Goal: Book appointment/travel/reservation

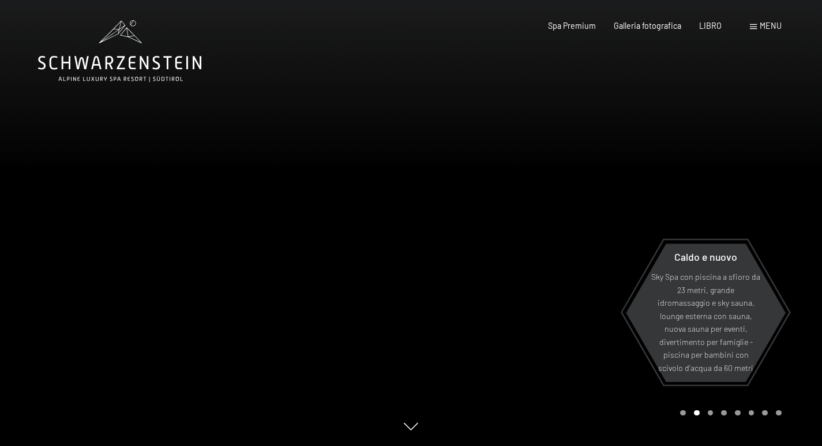
click at [757, 32] on div "Libro Richieste Spa Premium Galleria fotografica LIBRO menu DI ESSO IT Buono Ga…" at bounding box center [646, 26] width 269 height 12
click at [759, 24] on div "menu" at bounding box center [765, 26] width 32 height 12
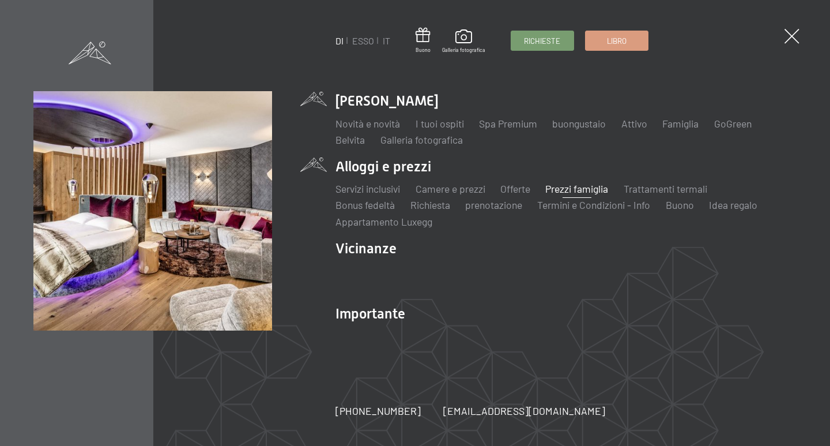
click at [574, 186] on font "Prezzi famiglia" at bounding box center [576, 188] width 63 height 13
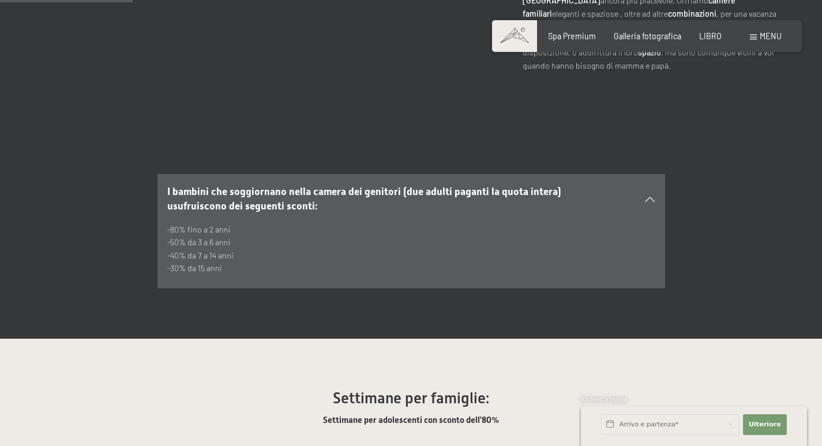
scroll to position [692, 0]
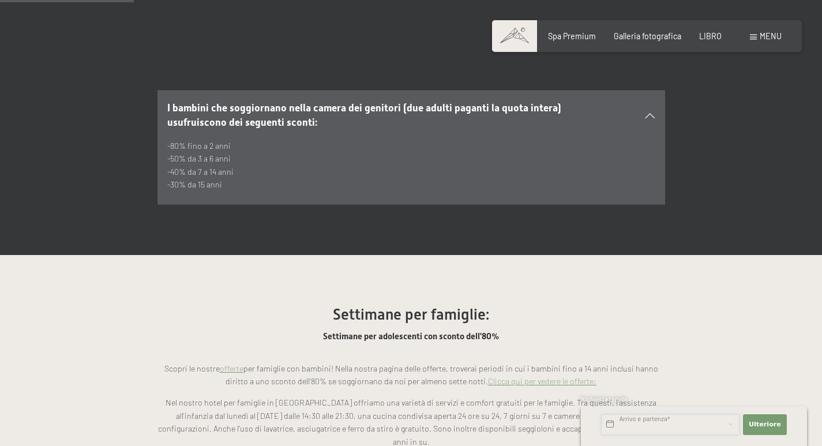
click at [692, 419] on input "text" at bounding box center [670, 424] width 138 height 21
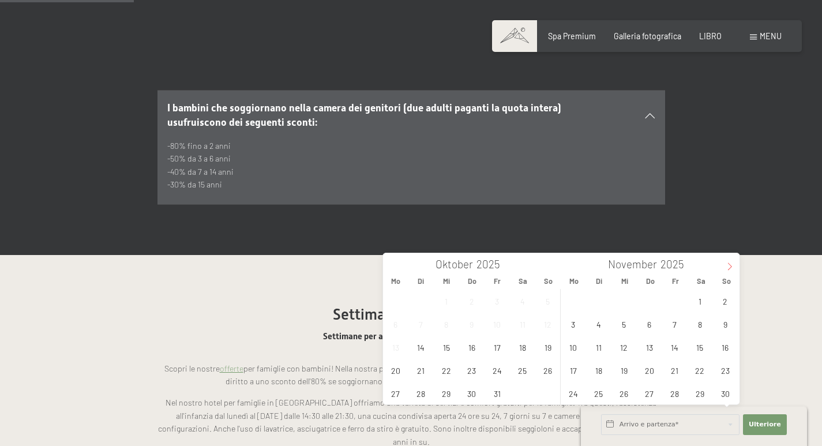
click at [724, 262] on span at bounding box center [730, 263] width 20 height 20
type input "2026"
click at [724, 262] on span at bounding box center [730, 263] width 20 height 20
type input "2026"
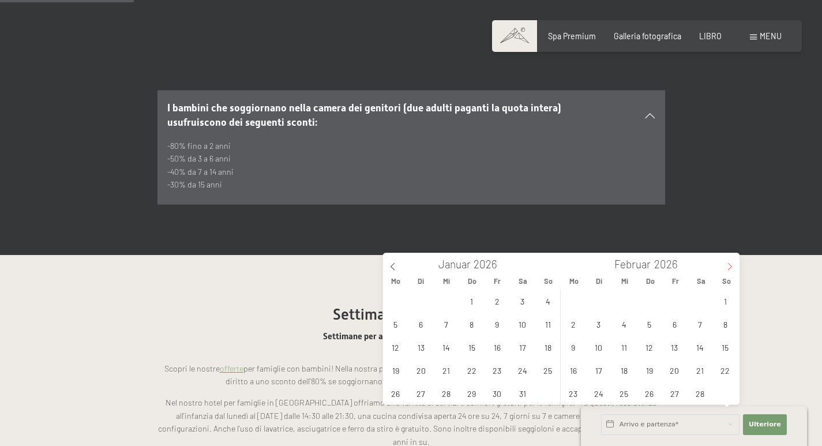
click at [724, 262] on span at bounding box center [730, 263] width 20 height 20
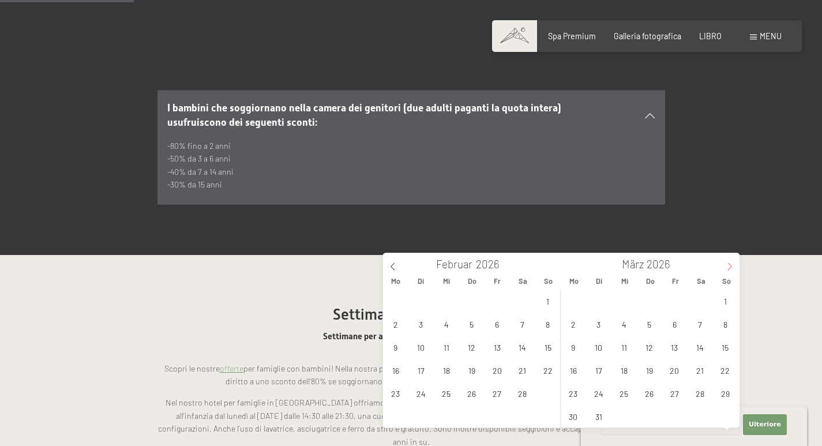
click at [724, 262] on span at bounding box center [730, 263] width 20 height 20
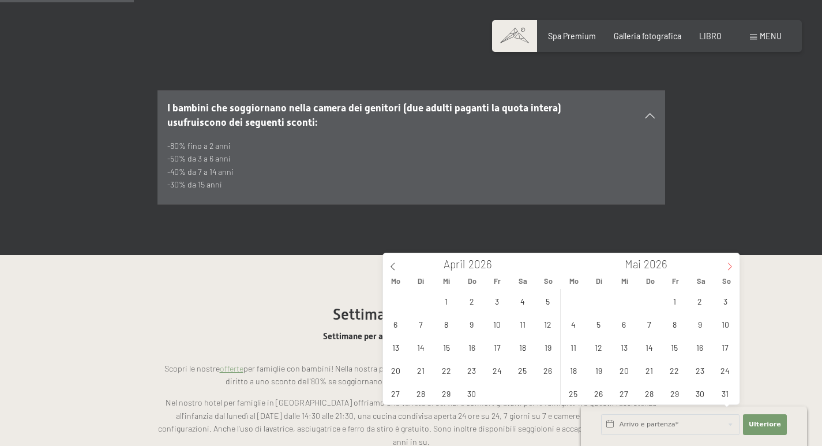
click at [724, 262] on span at bounding box center [730, 263] width 20 height 20
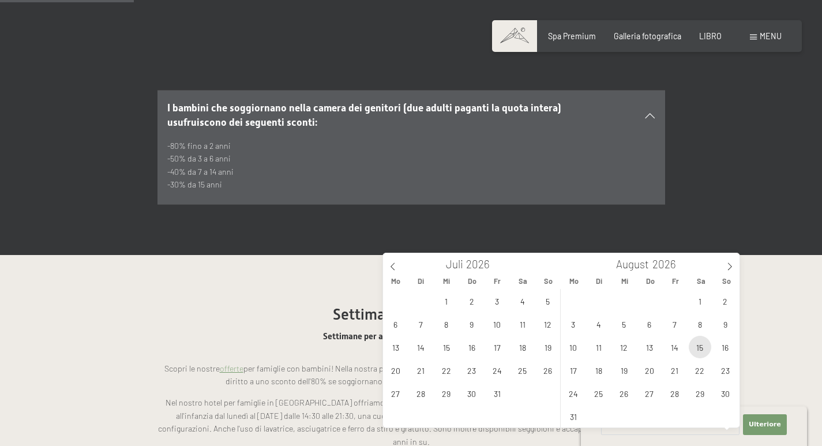
click at [703, 346] on span "15" at bounding box center [699, 347] width 22 height 22
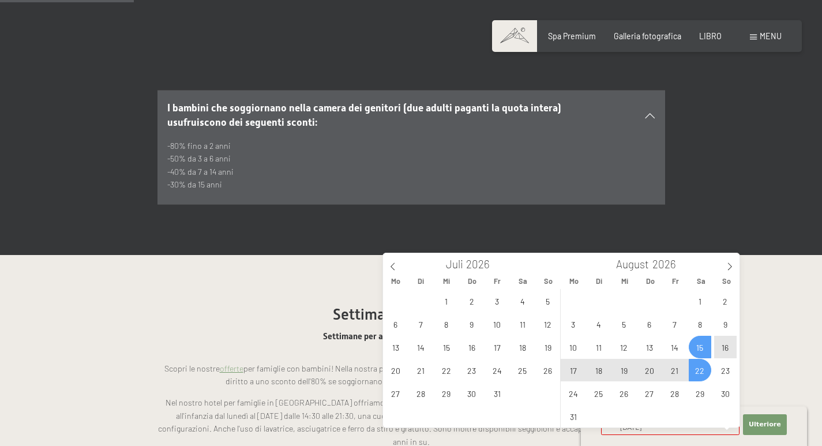
click at [700, 367] on span "22" at bounding box center [699, 370] width 22 height 22
type input "Sa. 15.08.2026 - Sa. 22.08.2026"
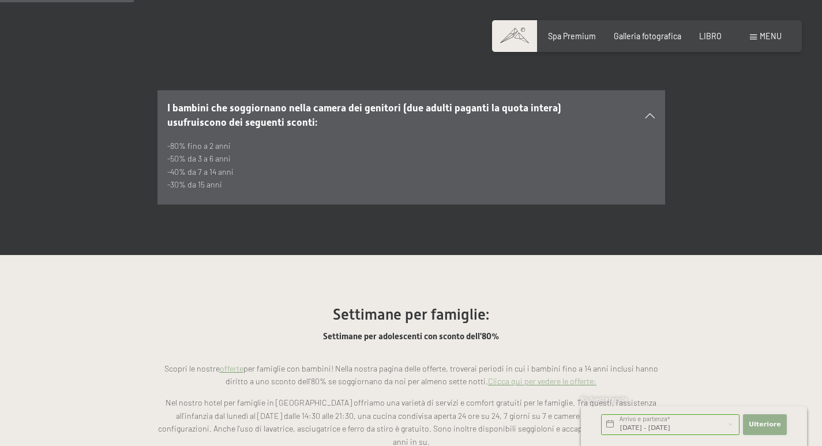
click at [764, 424] on font "Ulteriore" at bounding box center [764, 423] width 32 height 7
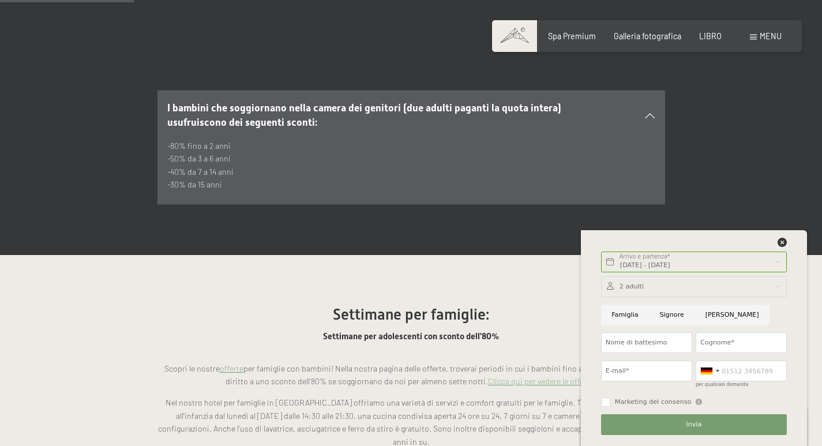
click at [617, 320] on input "Famiglia" at bounding box center [625, 314] width 48 height 21
radio input "true"
click at [653, 289] on div at bounding box center [694, 286] width 186 height 21
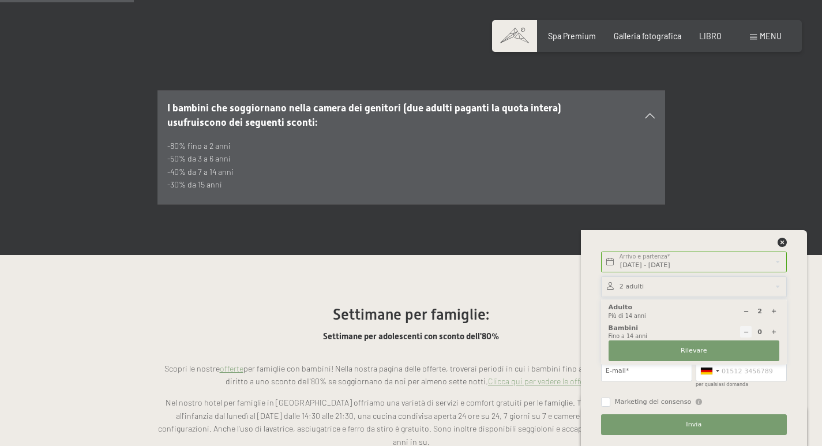
click at [773, 332] on icon at bounding box center [773, 332] width 6 height 6
type input "1"
select select
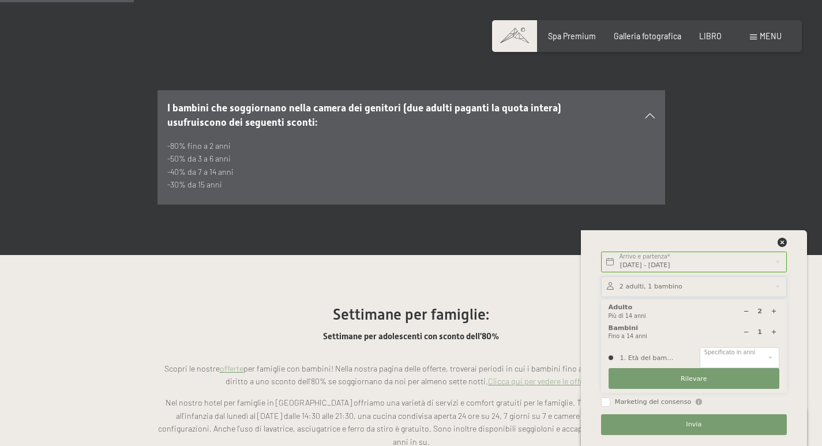
click at [773, 332] on icon at bounding box center [773, 332] width 6 height 6
type input "2"
select select
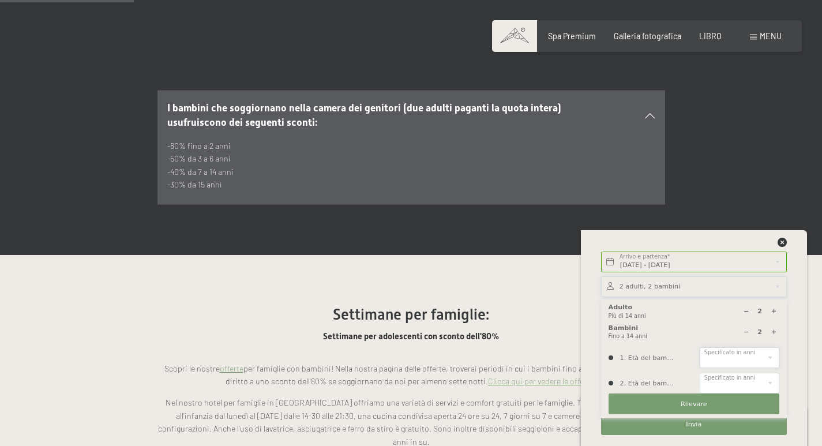
click at [773, 356] on select "0 1 2 3 4 5 6 7 8 9 10 11 12 13 14" at bounding box center [739, 357] width 80 height 21
select select "10"
click at [699, 347] on select "0 1 2 3 4 5 6 7 8 9 10 11 12 13 14" at bounding box center [739, 357] width 80 height 21
click at [769, 381] on select "0 1 2 3 4 5 6 7 8 9 10 11 12 13 14" at bounding box center [739, 382] width 80 height 21
select select "13"
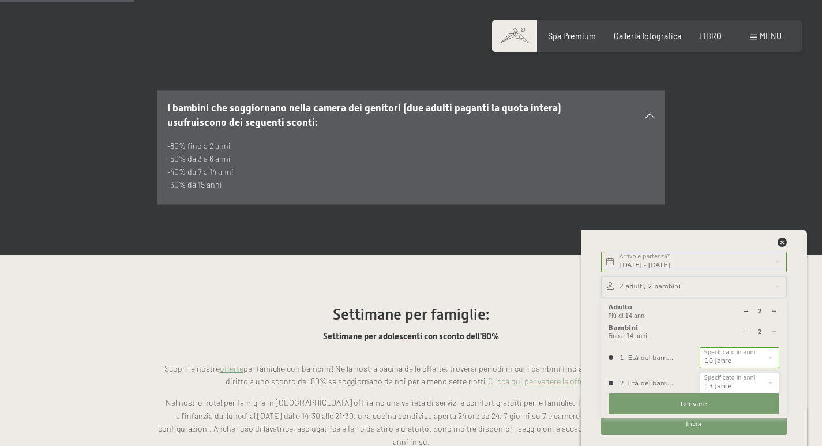
click at [699, 372] on select "0 1 2 3 4 5 6 7 8 9 10 11 12 13 14" at bounding box center [739, 382] width 80 height 21
click at [701, 402] on font "Rilevare" at bounding box center [693, 403] width 27 height 7
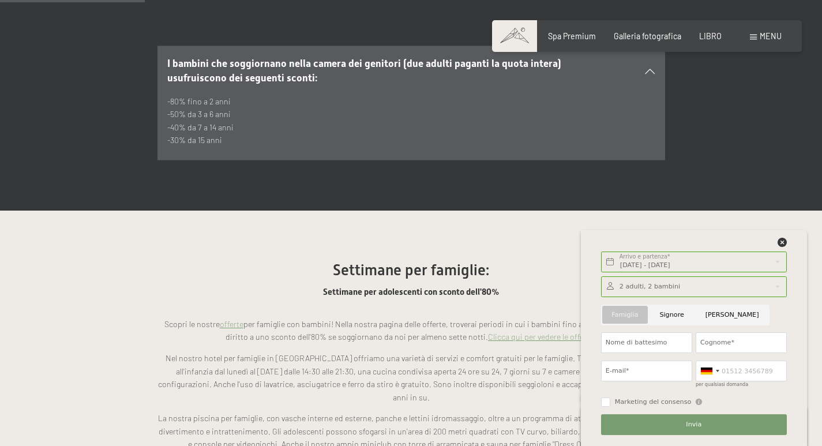
scroll to position [749, 0]
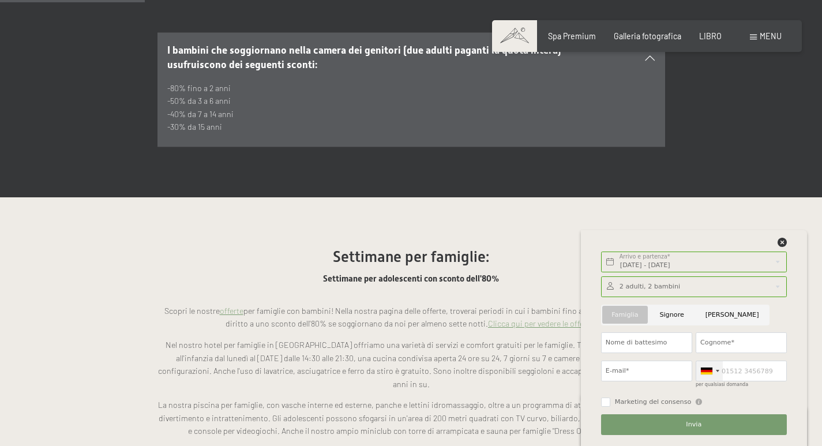
click at [718, 370] on div at bounding box center [716, 371] width 3 height 2
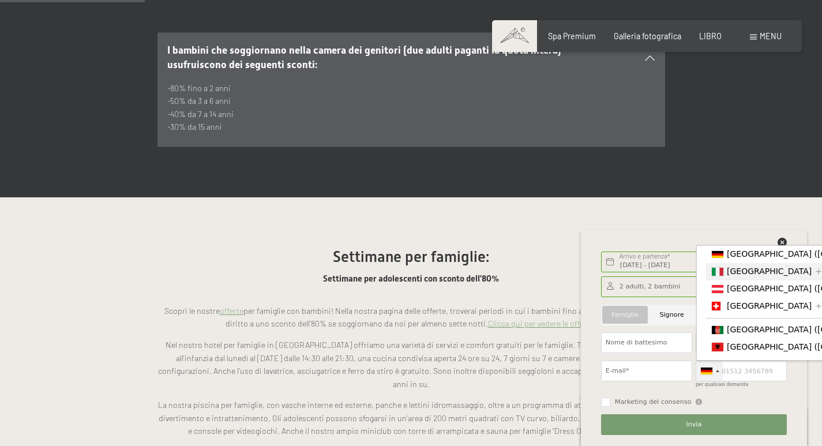
click at [735, 276] on font "[GEOGRAPHIC_DATA]" at bounding box center [768, 270] width 85 height 9
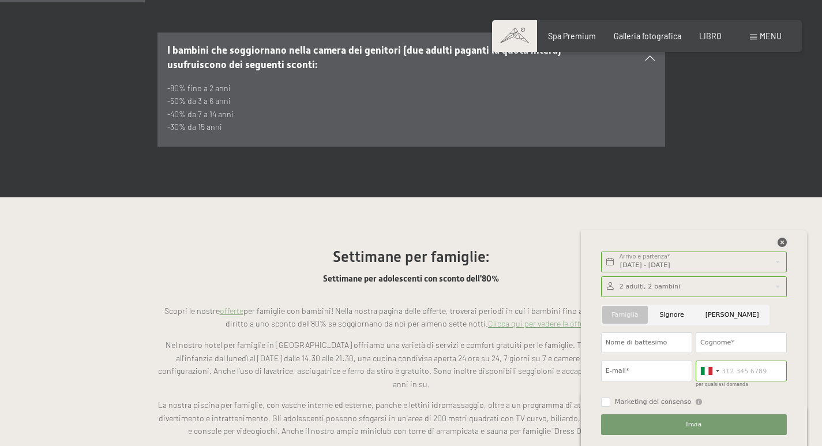
click at [781, 243] on icon at bounding box center [781, 242] width 9 height 9
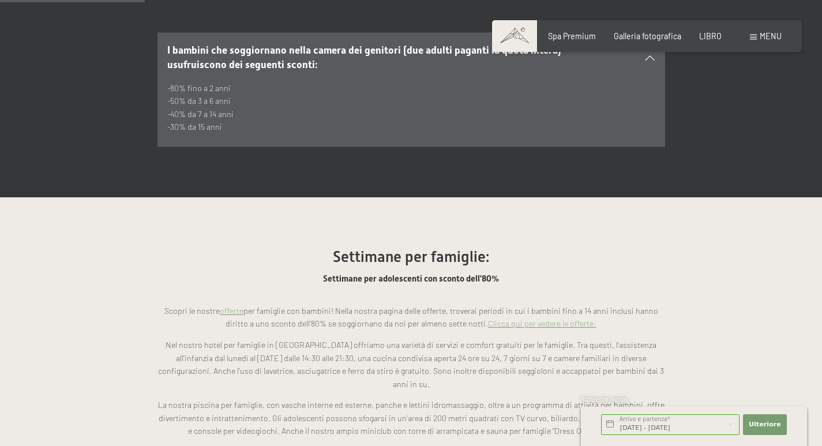
click at [498, 318] on font "Clicca qui per vedere le offerte:" at bounding box center [542, 323] width 108 height 10
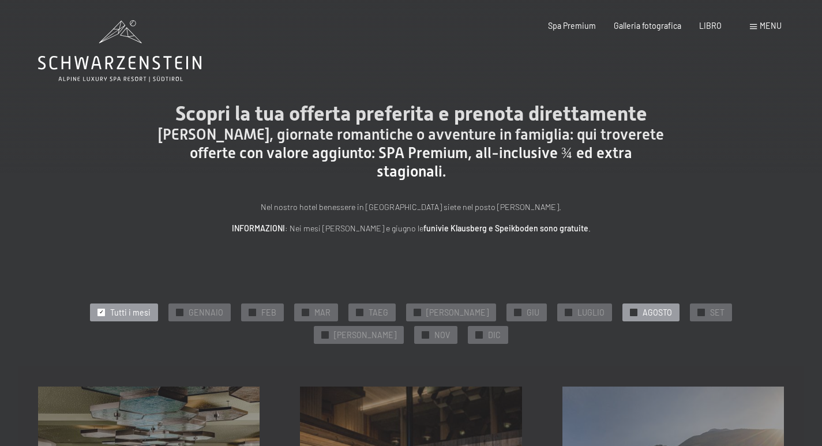
click at [642, 314] on font "AGOSTO" at bounding box center [656, 312] width 29 height 10
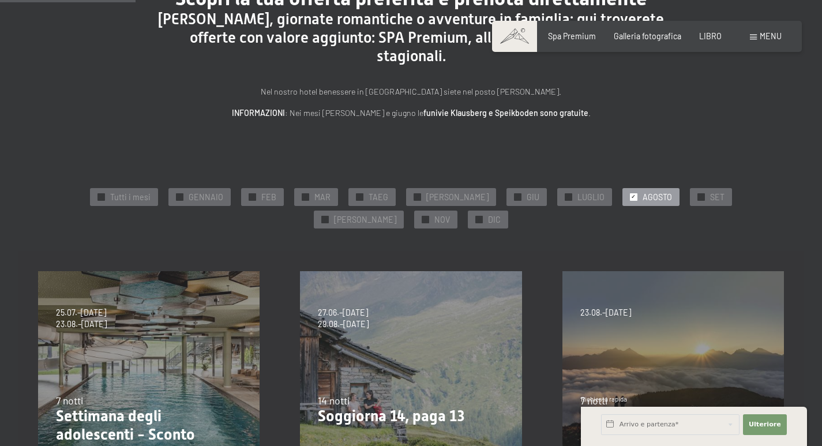
scroll to position [173, 0]
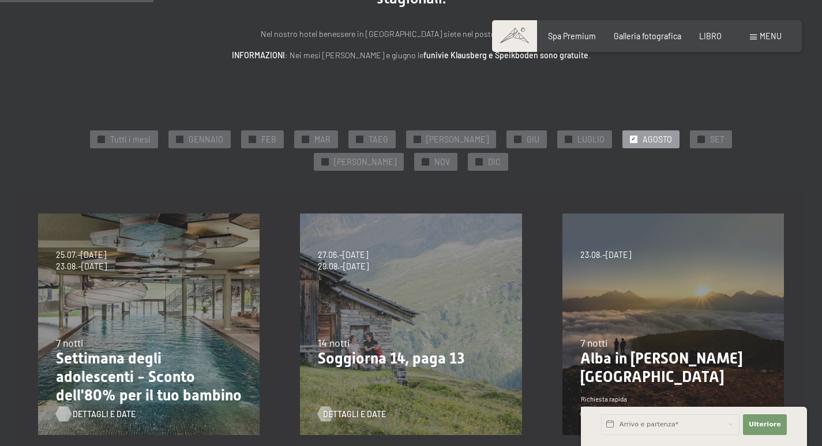
click at [87, 412] on font "Dettagli e date" at bounding box center [104, 414] width 63 height 10
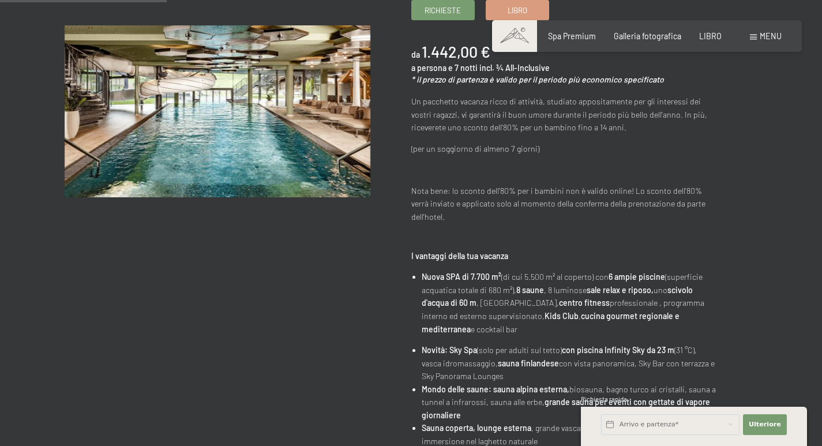
scroll to position [231, 0]
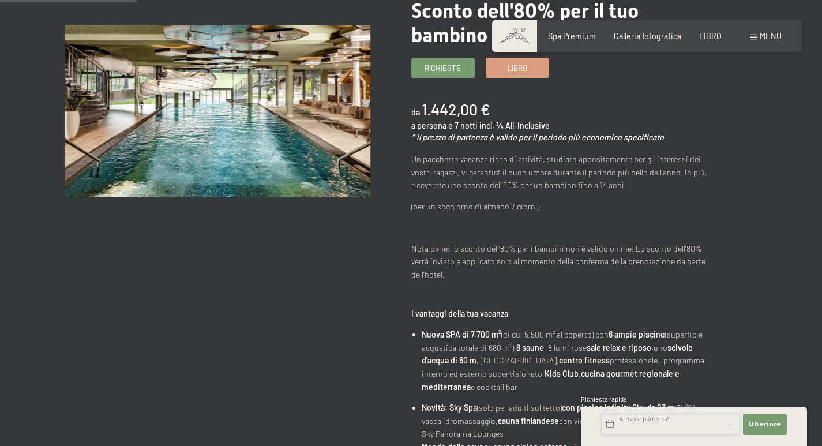
click at [690, 420] on input "text" at bounding box center [670, 424] width 138 height 21
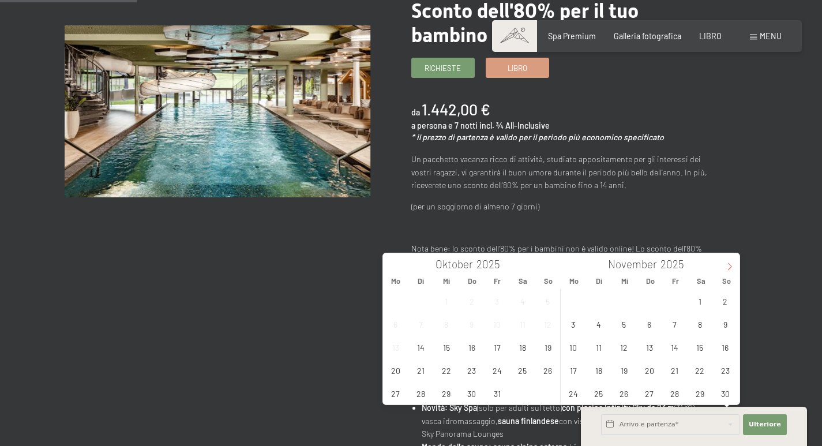
click at [726, 266] on icon at bounding box center [729, 266] width 8 height 8
type input "2026"
click at [726, 266] on icon at bounding box center [729, 266] width 8 height 8
type input "2026"
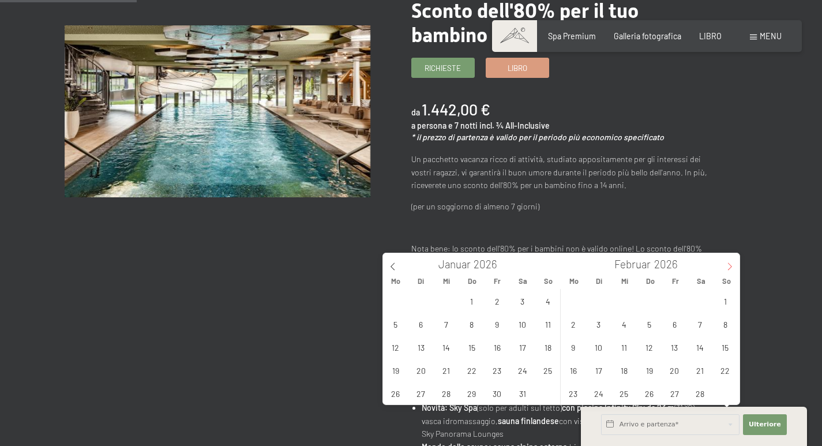
click at [726, 266] on icon at bounding box center [729, 266] width 8 height 8
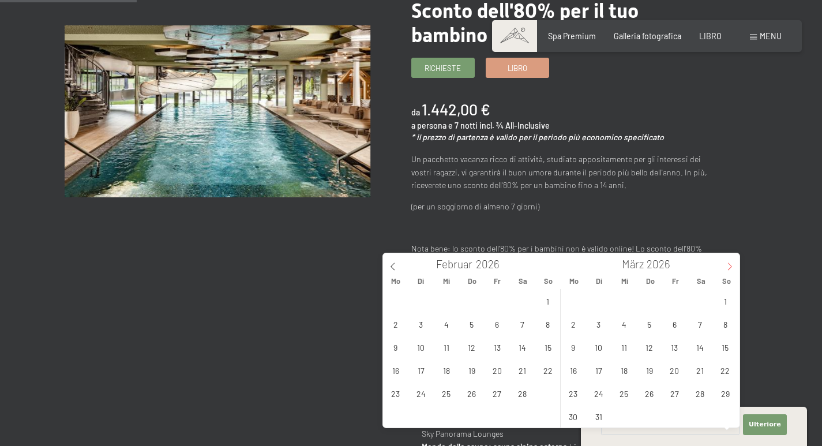
click at [726, 266] on icon at bounding box center [729, 266] width 8 height 8
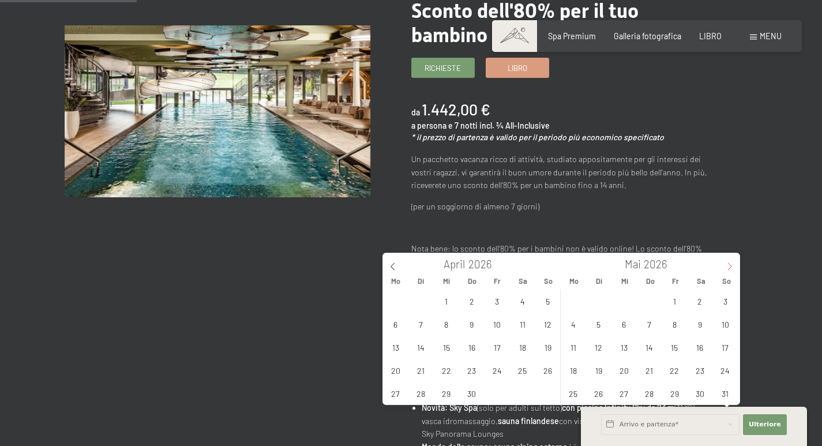
click at [726, 266] on icon at bounding box center [729, 266] width 8 height 8
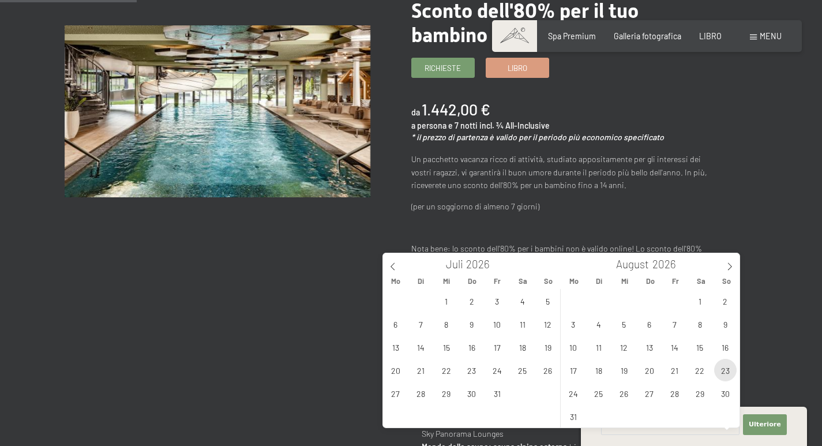
click at [724, 371] on span "23" at bounding box center [725, 370] width 22 height 22
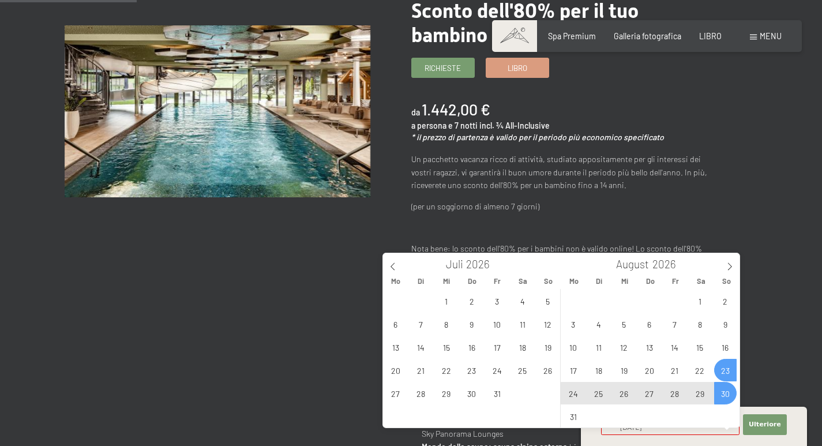
click at [721, 394] on span "30" at bounding box center [725, 393] width 22 height 22
type input "So. 23.08.2026 - So. 30.08.2026"
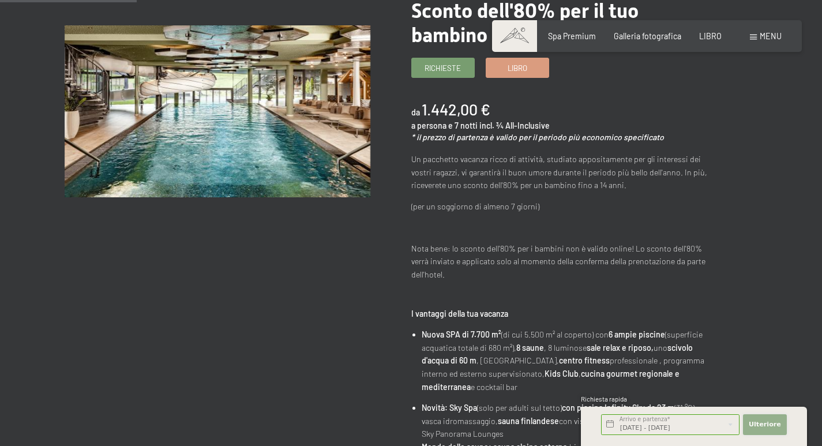
click at [758, 428] on font "Ulteriore" at bounding box center [764, 423] width 32 height 7
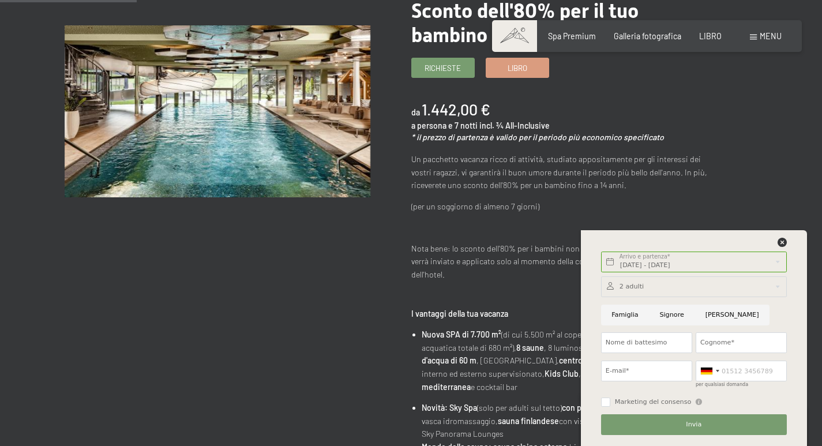
click at [634, 287] on div at bounding box center [694, 286] width 186 height 21
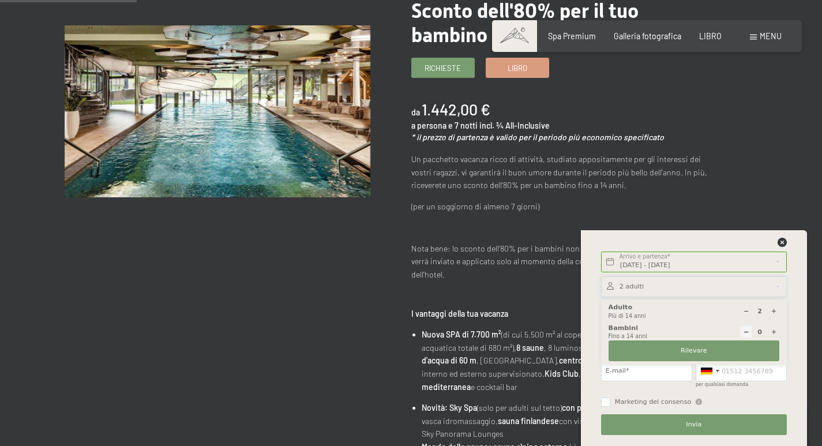
click at [773, 332] on icon at bounding box center [773, 332] width 6 height 6
type input "2"
select select
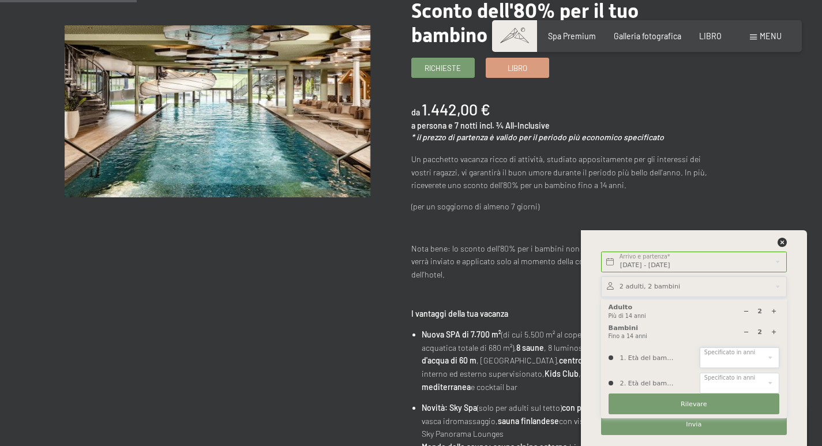
click at [762, 355] on select "0 1 2 3 4 5 6 7 8 9 10 11 12 13 14" at bounding box center [739, 357] width 80 height 21
select select "10"
click at [699, 347] on select "0 1 2 3 4 5 6 7 8 9 10 11 12 13 14" at bounding box center [739, 357] width 80 height 21
click at [756, 378] on select "0 1 2 3 4 5 6 7 8 9 10 11 12 13 14" at bounding box center [739, 382] width 80 height 21
select select "13"
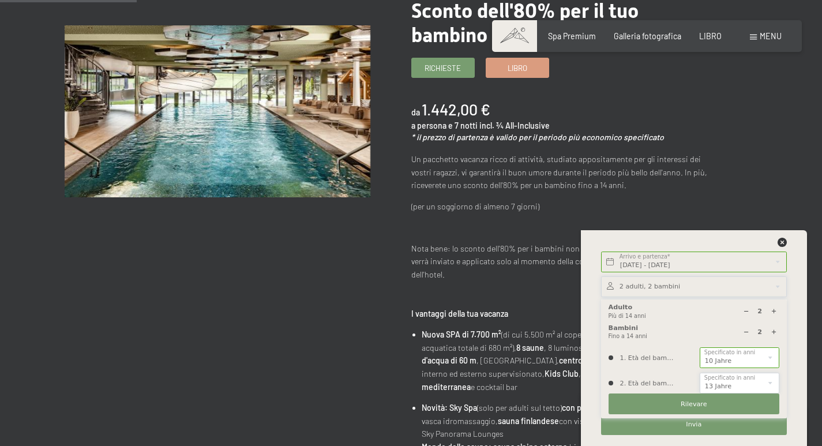
click at [699, 372] on select "0 1 2 3 4 5 6 7 8 9 10 11 12 13 14" at bounding box center [739, 382] width 80 height 21
click at [712, 403] on button "Rilevare" at bounding box center [693, 403] width 171 height 21
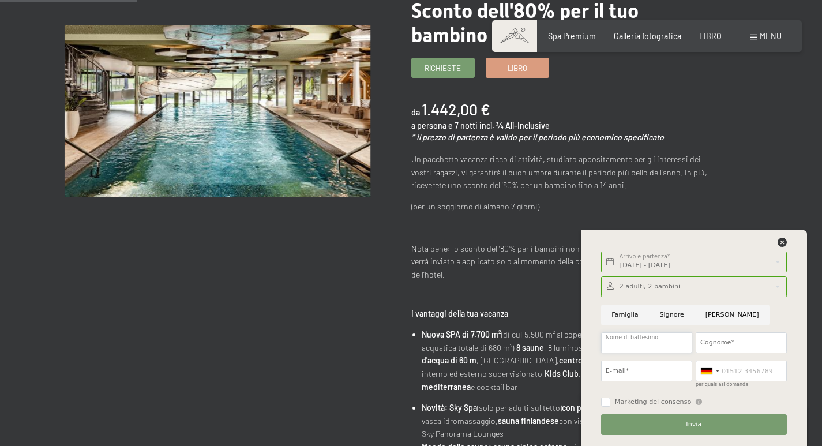
click at [637, 344] on input "Nome di battesimo" at bounding box center [646, 342] width 91 height 21
click at [731, 346] on input "Cognome*" at bounding box center [740, 342] width 91 height 21
click at [674, 344] on input "Bartelloni" at bounding box center [646, 342] width 91 height 21
type input "B"
type input "d"
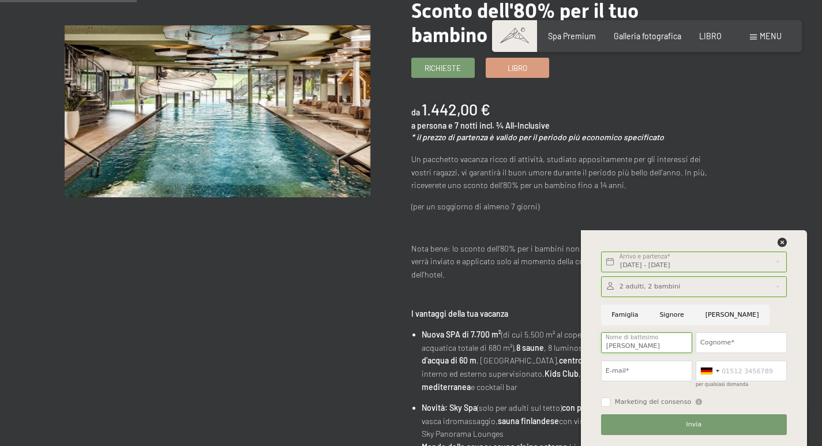
type input "Silvia"
click at [712, 348] on input "Cognome*" at bounding box center [740, 342] width 91 height 21
type input "Della Santa"
click at [647, 371] on input "E-mail*" at bounding box center [646, 370] width 91 height 21
type input "silviadellasanta@yahoo.it"
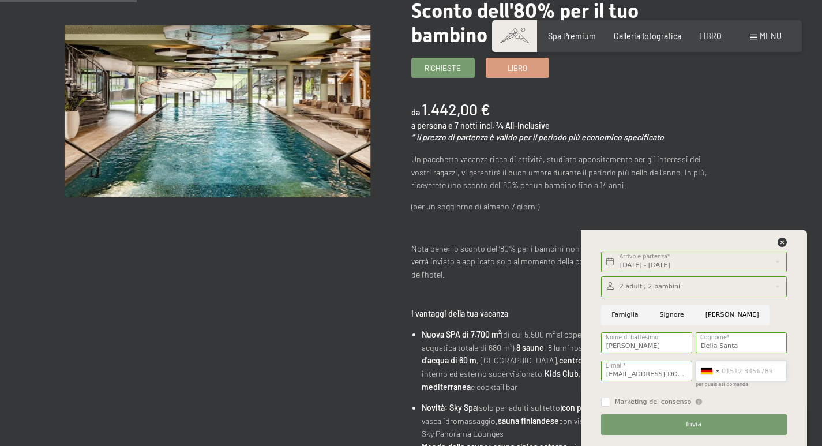
click at [725, 372] on input "per qualsiasi domanda" at bounding box center [740, 370] width 91 height 21
click at [715, 372] on div at bounding box center [709, 371] width 27 height 20
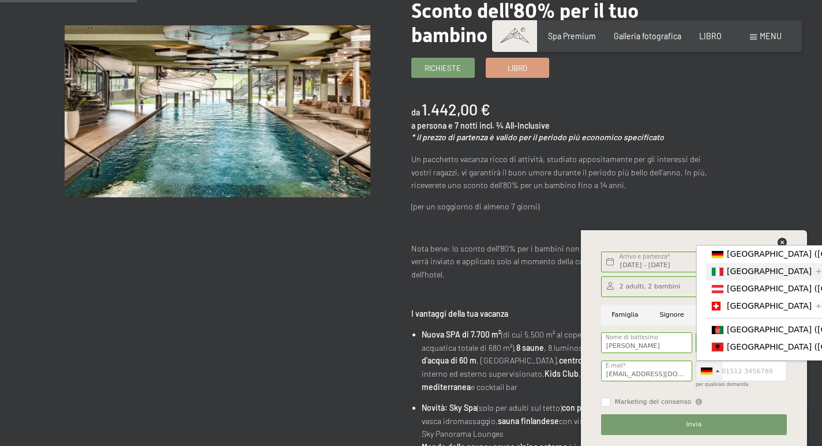
click at [727, 276] on font "[GEOGRAPHIC_DATA]" at bounding box center [768, 270] width 85 height 9
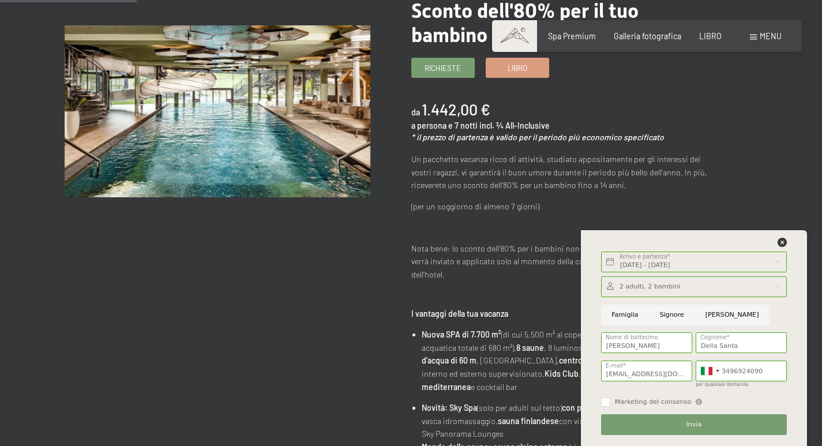
type input "3496924090"
click at [685, 423] on button "Invia" at bounding box center [694, 424] width 186 height 21
